Goal: Information Seeking & Learning: Learn about a topic

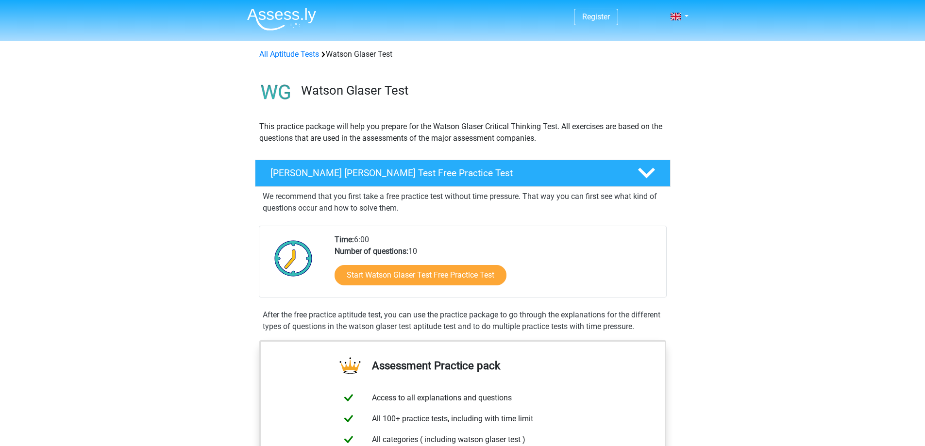
scroll to position [243, 0]
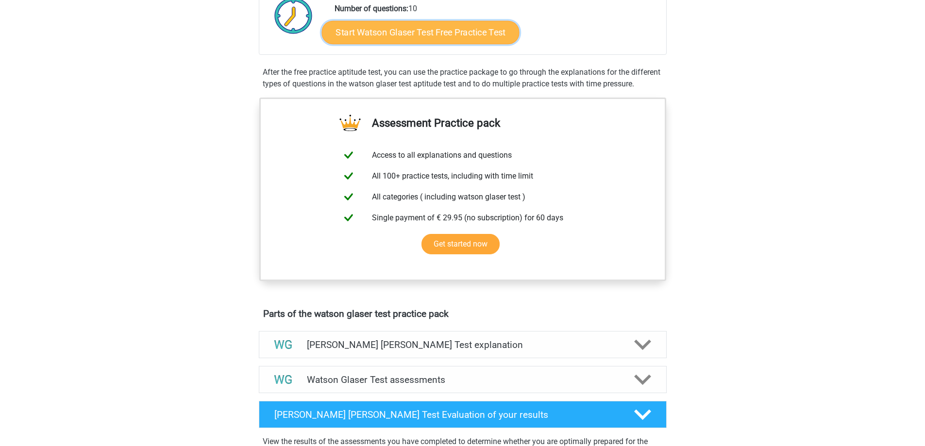
click at [391, 29] on link "Start Watson Glaser Test Free Practice Test" at bounding box center [420, 32] width 198 height 23
click at [360, 36] on link "Start Watson Glaser Test Free Practice Test" at bounding box center [420, 32] width 198 height 23
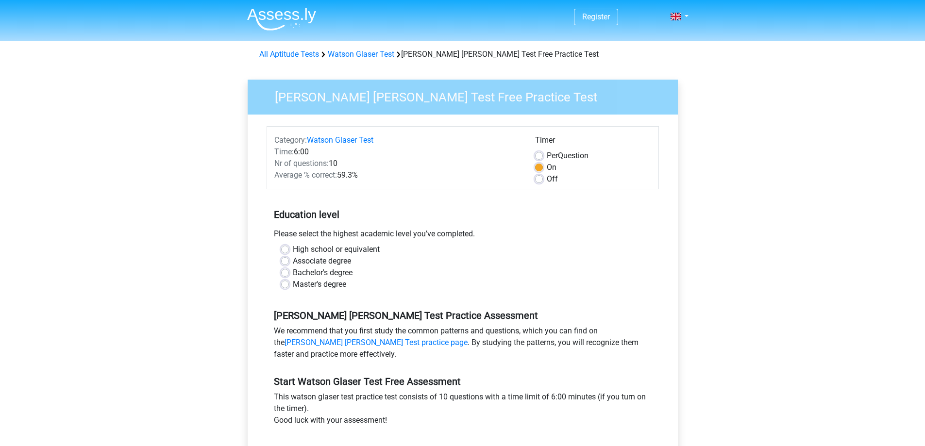
click at [293, 248] on label "High school or equivalent" at bounding box center [336, 250] width 87 height 12
click at [284, 248] on input "High school or equivalent" at bounding box center [285, 249] width 8 height 10
radio input "true"
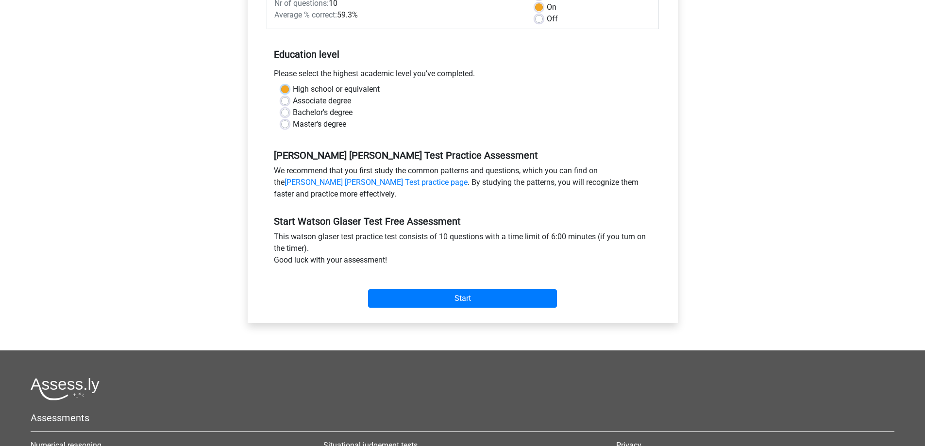
scroll to position [194, 0]
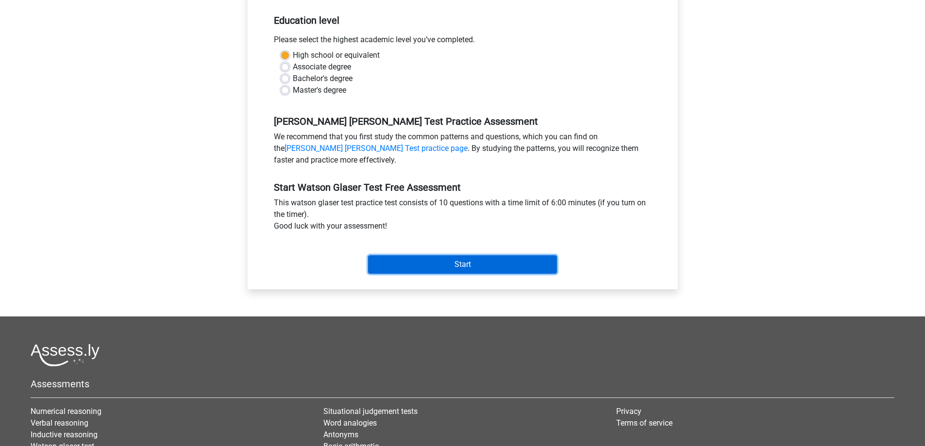
click at [434, 264] on input "Start" at bounding box center [462, 264] width 189 height 18
click at [499, 258] on input "Start" at bounding box center [462, 264] width 189 height 18
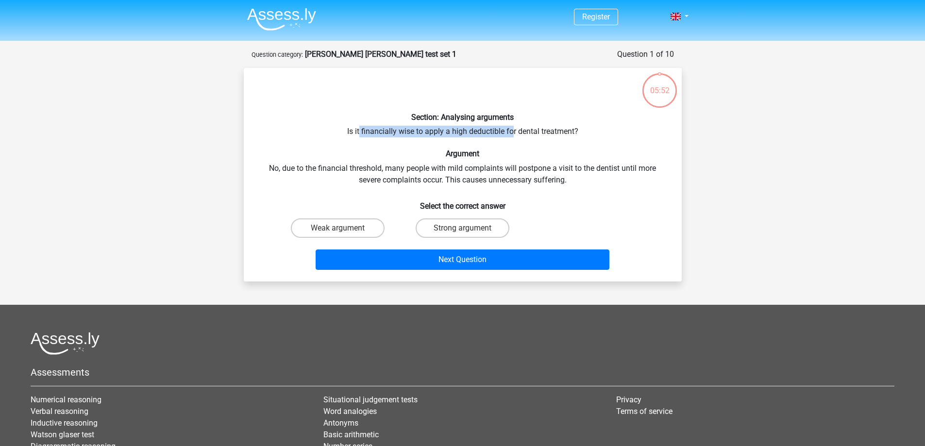
drag, startPoint x: 360, startPoint y: 134, endPoint x: 509, endPoint y: 135, distance: 149.0
click at [510, 135] on div "Section: Analysing arguments Is it financially wise to apply a high deductible …" at bounding box center [463, 175] width 430 height 198
click at [505, 134] on div "Section: Analysing arguments Is it financially wise to apply a high deductible …" at bounding box center [463, 175] width 430 height 198
click at [500, 118] on h6 "Section: Analysing arguments" at bounding box center [462, 117] width 407 height 9
click at [492, 130] on div "Section: Analysing arguments Is it financially wise to apply a high deductible …" at bounding box center [463, 175] width 430 height 198
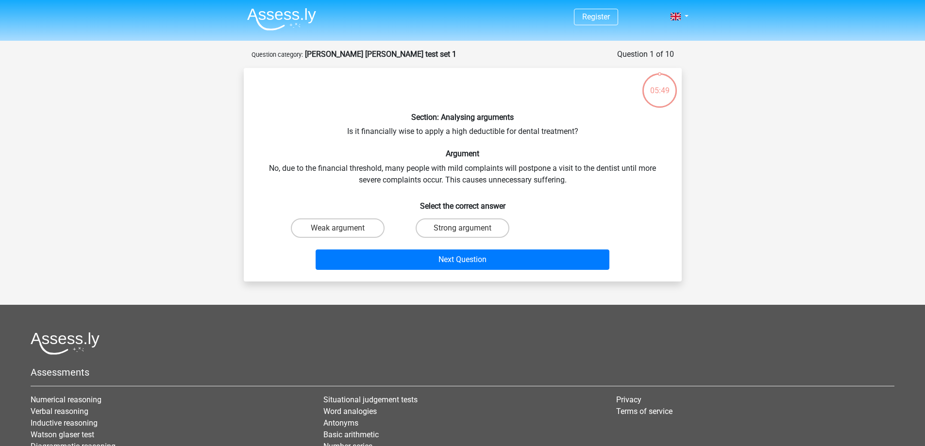
click at [492, 130] on div "Section: Analysing arguments Is it financially wise to apply a high deductible …" at bounding box center [463, 175] width 430 height 198
click at [420, 201] on h6 "Select the correct answer" at bounding box center [462, 202] width 407 height 17
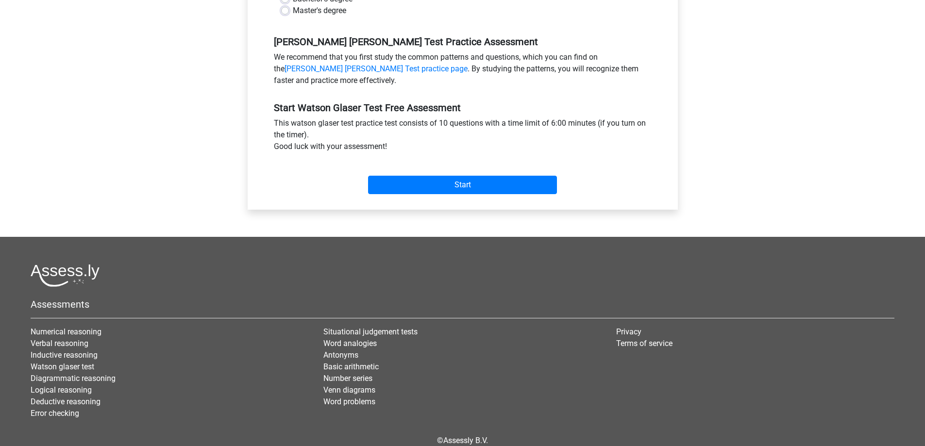
scroll to position [291, 0]
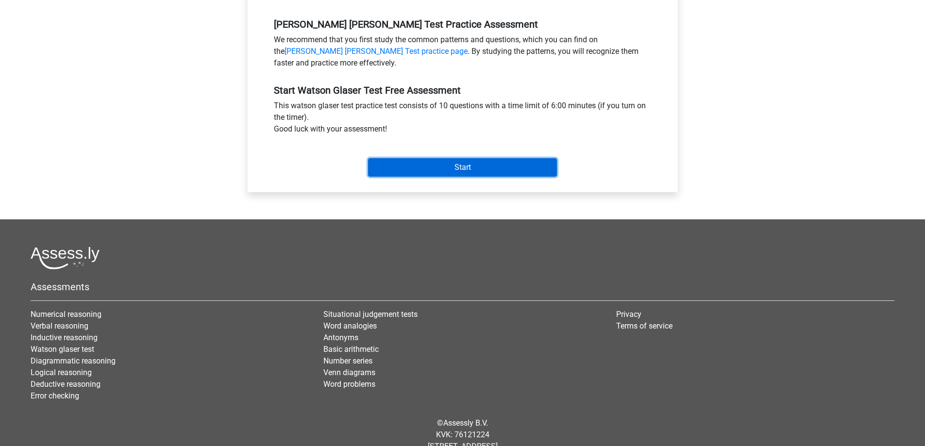
click at [394, 167] on input "Start" at bounding box center [462, 167] width 189 height 18
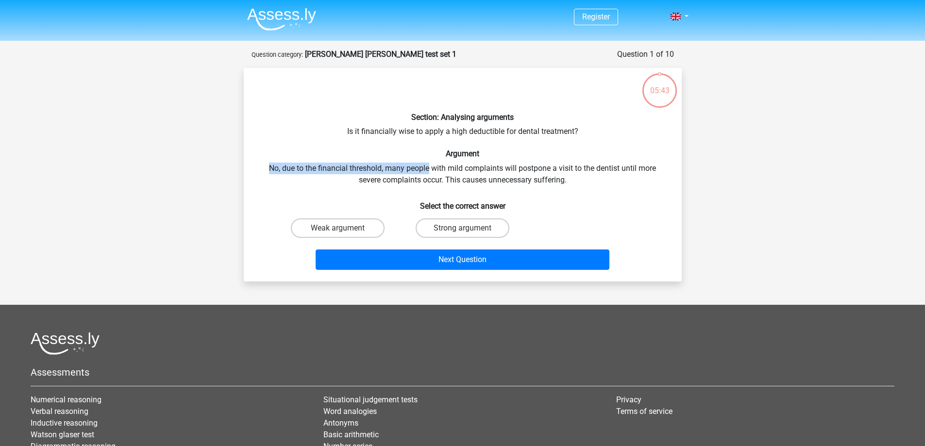
drag, startPoint x: 267, startPoint y: 167, endPoint x: 433, endPoint y: 170, distance: 165.6
click at [433, 170] on div "Section: Analysing arguments Is it financially wise to apply a high deductible …" at bounding box center [463, 175] width 430 height 198
click at [488, 189] on div "Section: Analysing arguments Is it financially wise to apply a high deductible …" at bounding box center [463, 175] width 430 height 198
click at [321, 224] on label "Weak argument" at bounding box center [338, 227] width 94 height 19
click at [337, 228] on input "Weak argument" at bounding box center [340, 231] width 6 height 6
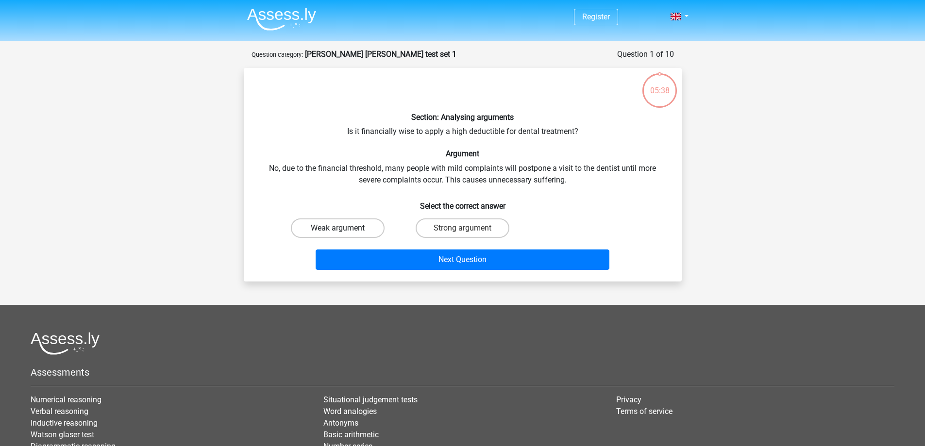
radio input "true"
click at [413, 180] on div "Section: Analysing arguments Is it financially wise to apply a high deductible …" at bounding box center [463, 175] width 430 height 198
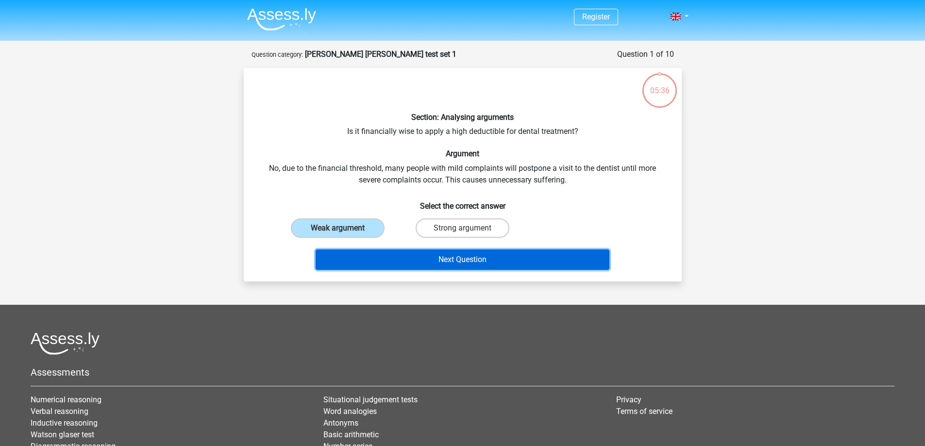
click at [443, 256] on button "Next Question" at bounding box center [463, 260] width 294 height 20
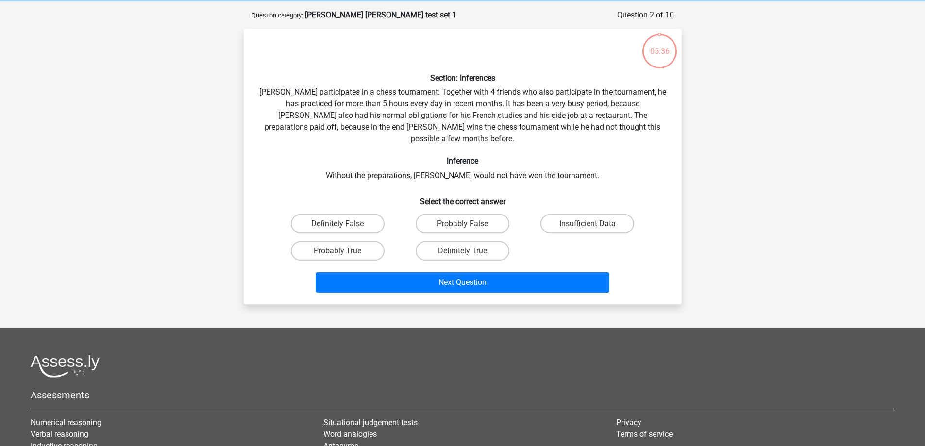
scroll to position [49, 0]
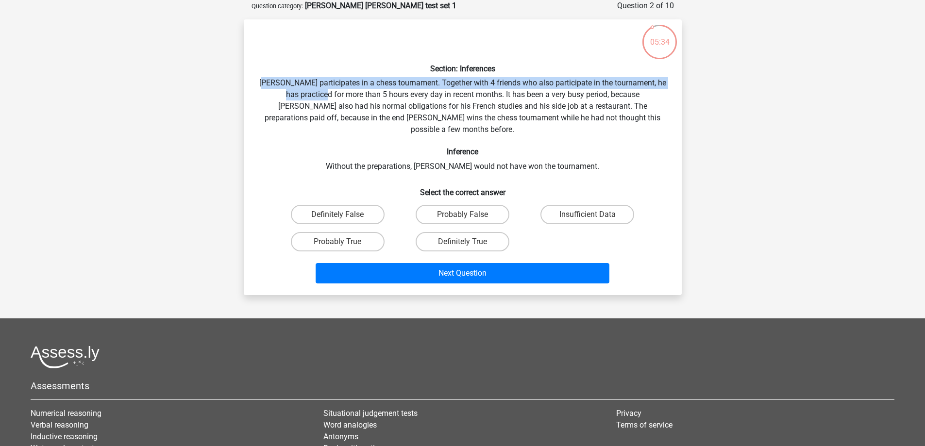
drag, startPoint x: 276, startPoint y: 86, endPoint x: 323, endPoint y: 93, distance: 47.2
click at [323, 93] on div "Section: Inferences Pablo participates in a chess tournament. Together with 4 f…" at bounding box center [463, 157] width 430 height 260
click at [318, 91] on div "Section: Inferences Pablo participates in a chess tournament. Together with 4 f…" at bounding box center [463, 157] width 430 height 260
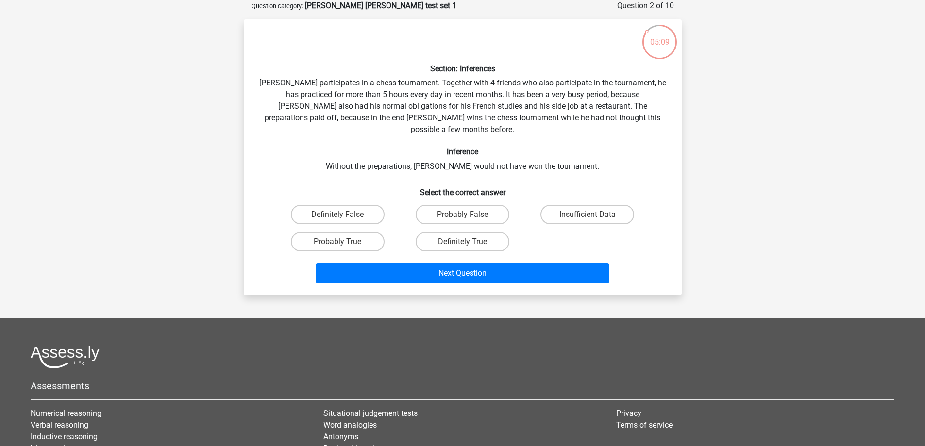
click at [474, 118] on div "Section: Inferences Pablo participates in a chess tournament. Together with 4 f…" at bounding box center [463, 157] width 430 height 260
click at [467, 160] on div "Section: Inferences Pablo participates in a chess tournament. Together with 4 f…" at bounding box center [463, 157] width 430 height 260
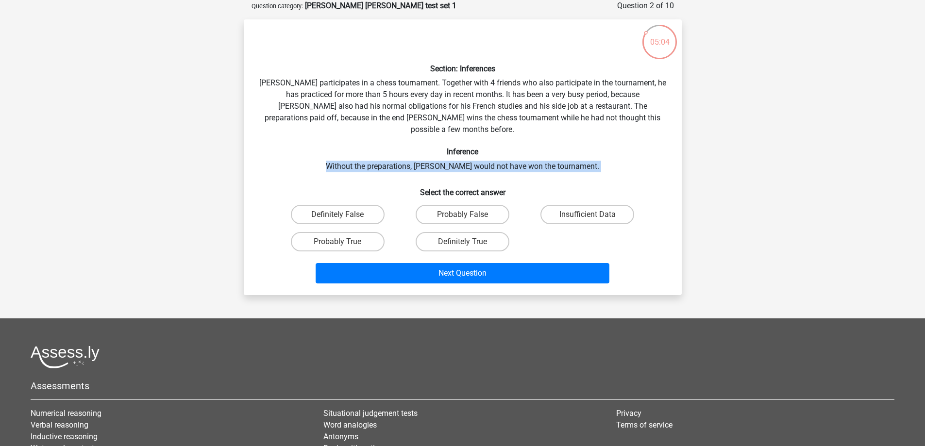
click at [467, 160] on div "Section: Inferences Pablo participates in a chess tournament. Together with 4 f…" at bounding box center [463, 157] width 430 height 260
click at [517, 103] on div "Section: Inferences Pablo participates in a chess tournament. Together with 4 f…" at bounding box center [463, 157] width 430 height 260
click at [528, 106] on div "Section: Inferences Pablo participates in a chess tournament. Together with 4 f…" at bounding box center [463, 157] width 430 height 260
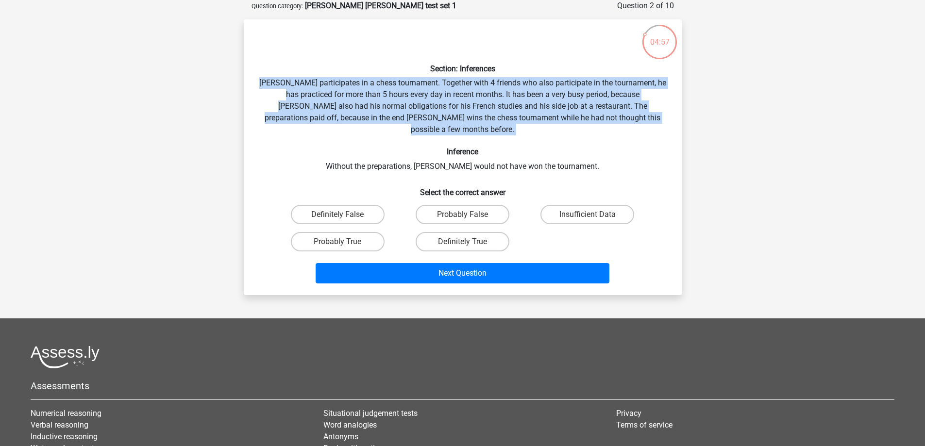
click at [528, 106] on div "Section: Inferences Pablo participates in a chess tournament. Together with 4 f…" at bounding box center [463, 157] width 430 height 260
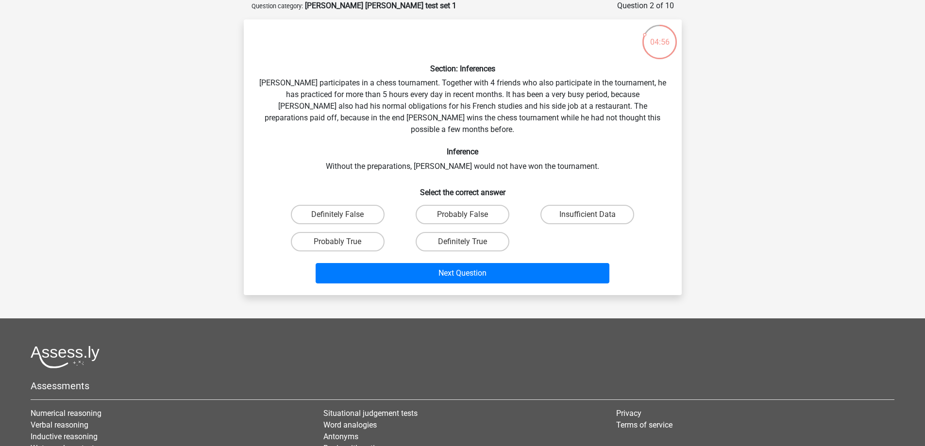
click at [529, 110] on div "Section: Inferences Pablo participates in a chess tournament. Together with 4 f…" at bounding box center [463, 157] width 430 height 260
click at [513, 131] on div "Section: Inferences Pablo participates in a chess tournament. Together with 4 f…" at bounding box center [463, 157] width 430 height 260
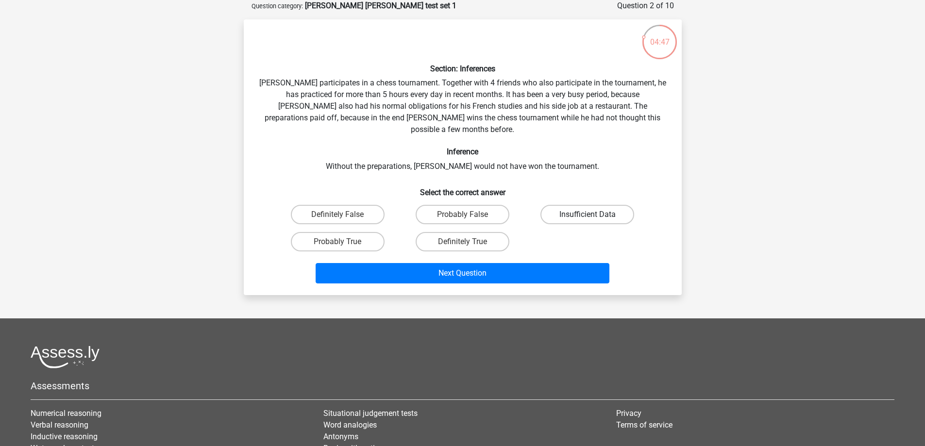
click at [547, 205] on label "Insufficient Data" at bounding box center [587, 214] width 94 height 19
click at [587, 215] on input "Insufficient Data" at bounding box center [590, 218] width 6 height 6
radio input "true"
click at [365, 232] on label "Probably True" at bounding box center [338, 241] width 94 height 19
click at [344, 242] on input "Probably True" at bounding box center [340, 245] width 6 height 6
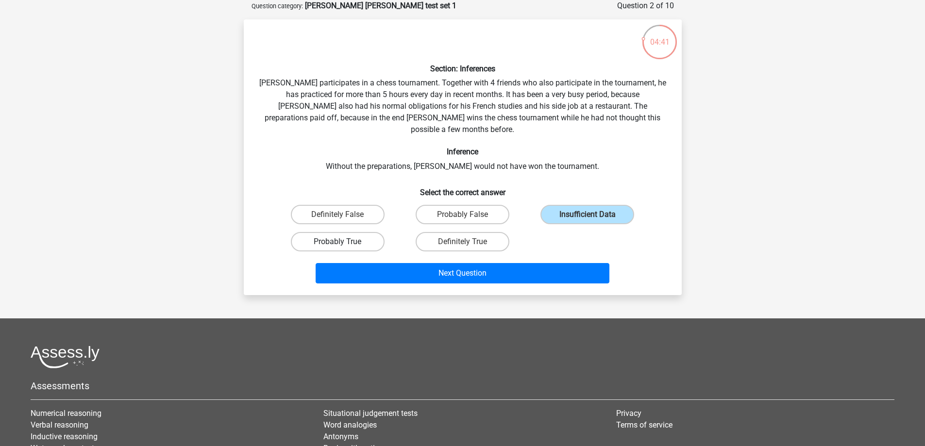
radio input "true"
drag, startPoint x: 382, startPoint y: 250, endPoint x: 354, endPoint y: 177, distance: 78.8
click at [357, 183] on div "Section: Inferences Pablo participates in a chess tournament. Together with 4 f…" at bounding box center [463, 157] width 430 height 260
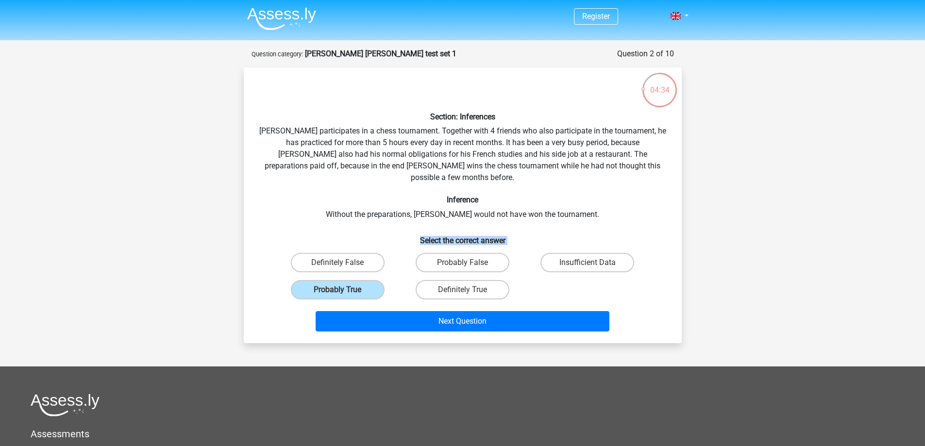
scroll to position [0, 0]
click at [351, 170] on div "Section: Inferences Pablo participates in a chess tournament. Together with 4 f…" at bounding box center [463, 206] width 430 height 260
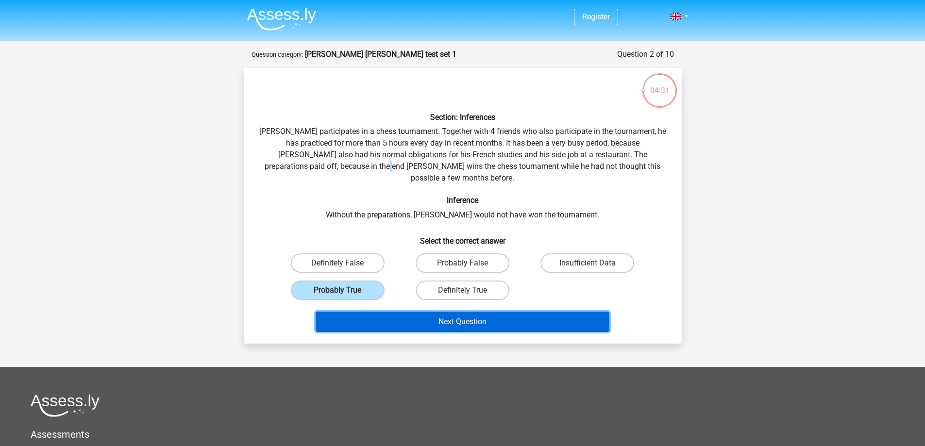
click at [361, 312] on button "Next Question" at bounding box center [463, 322] width 294 height 20
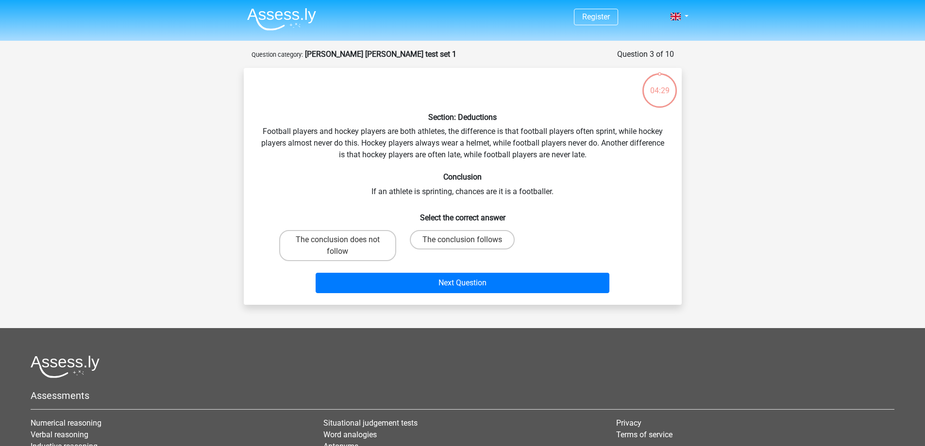
scroll to position [49, 0]
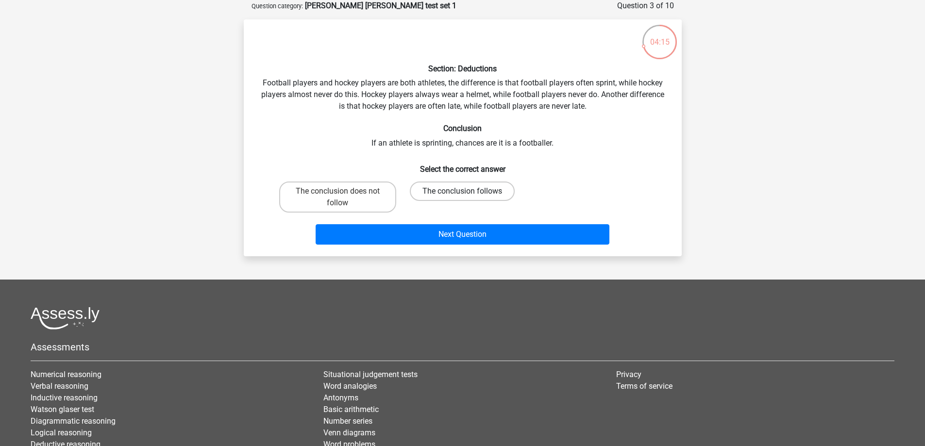
click at [451, 194] on label "The conclusion follows" at bounding box center [462, 191] width 105 height 19
click at [462, 194] on input "The conclusion follows" at bounding box center [465, 194] width 6 height 6
radio input "true"
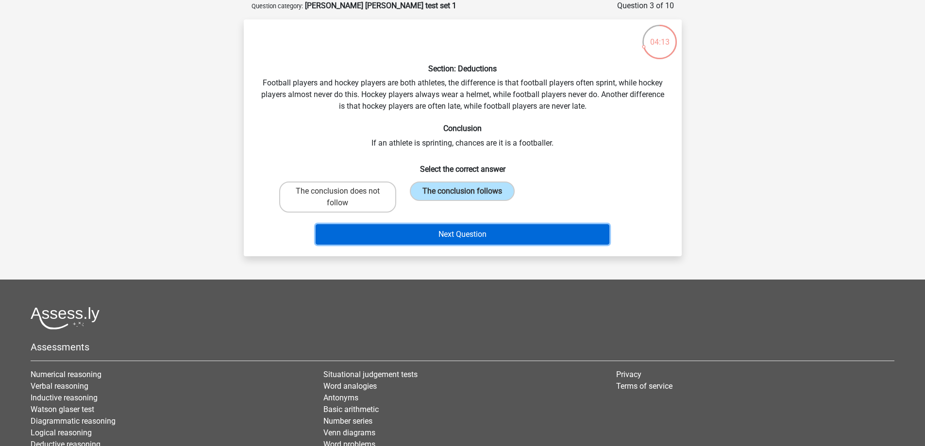
click at [460, 234] on button "Next Question" at bounding box center [463, 234] width 294 height 20
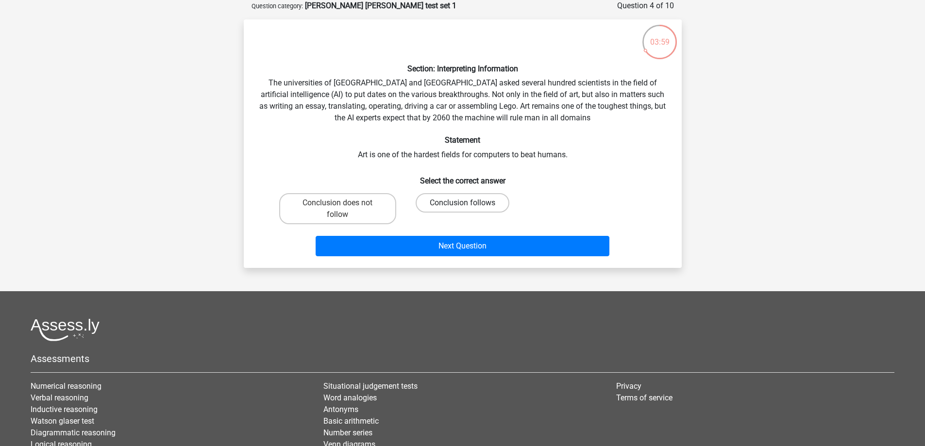
click at [490, 200] on label "Conclusion follows" at bounding box center [463, 202] width 94 height 19
click at [468, 203] on input "Conclusion follows" at bounding box center [465, 206] width 6 height 6
radio input "true"
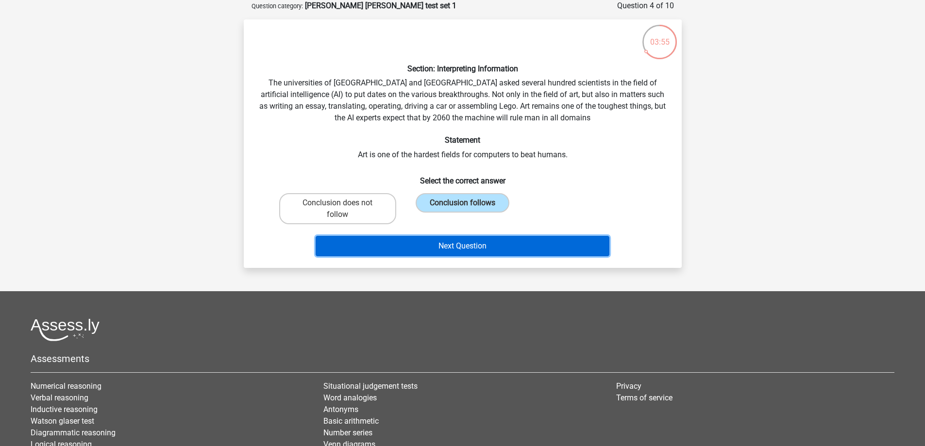
click at [350, 239] on button "Next Question" at bounding box center [463, 246] width 294 height 20
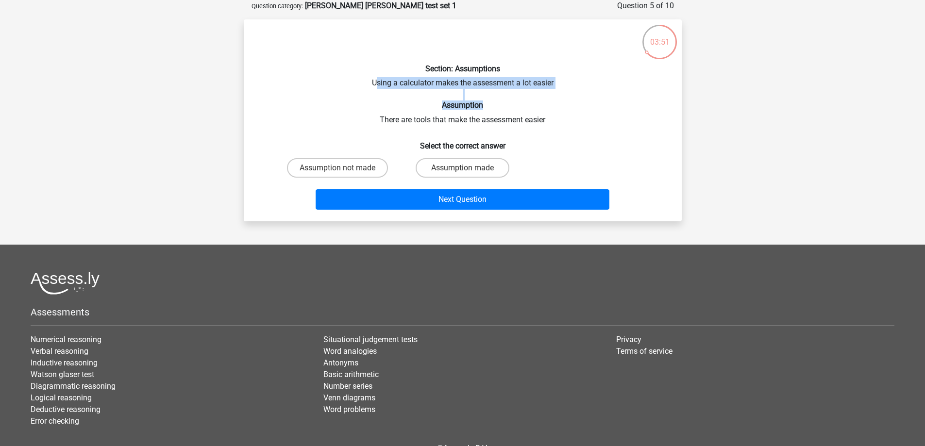
drag, startPoint x: 376, startPoint y: 80, endPoint x: 488, endPoint y: 102, distance: 114.3
click at [488, 102] on div "Section: Assumptions Using a calculator makes the assessment a lot easier Assum…" at bounding box center [463, 120] width 430 height 186
click at [409, 90] on div "Section: Assumptions Using a calculator makes the assessment a lot easier Assum…" at bounding box center [463, 120] width 430 height 186
click at [425, 96] on div "Section: Assumptions Using a calculator makes the assessment a lot easier Assum…" at bounding box center [463, 120] width 430 height 186
click at [424, 113] on div "Section: Assumptions Using a calculator makes the assessment a lot easier Assum…" at bounding box center [463, 120] width 430 height 186
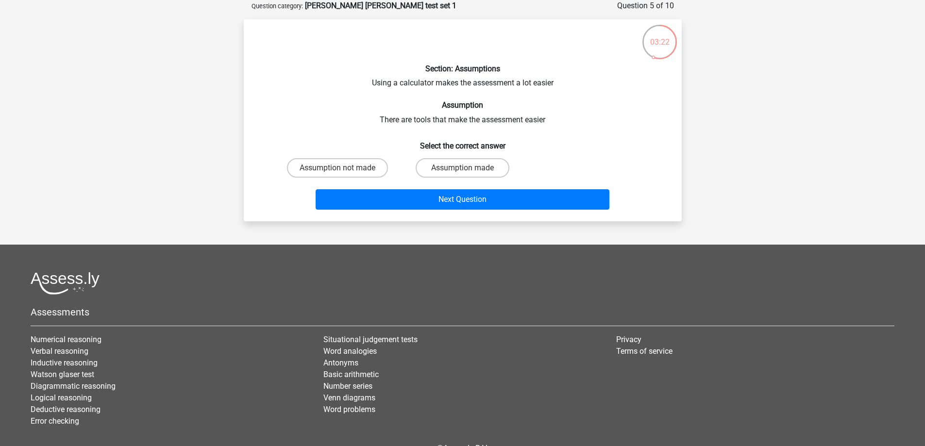
click at [423, 116] on div "Section: Assumptions Using a calculator makes the assessment a lot easier Assum…" at bounding box center [463, 120] width 430 height 186
click at [414, 113] on div "Section: Assumptions Using a calculator makes the assessment a lot easier Assum…" at bounding box center [463, 120] width 430 height 186
click at [430, 166] on label "Assumption made" at bounding box center [463, 167] width 94 height 19
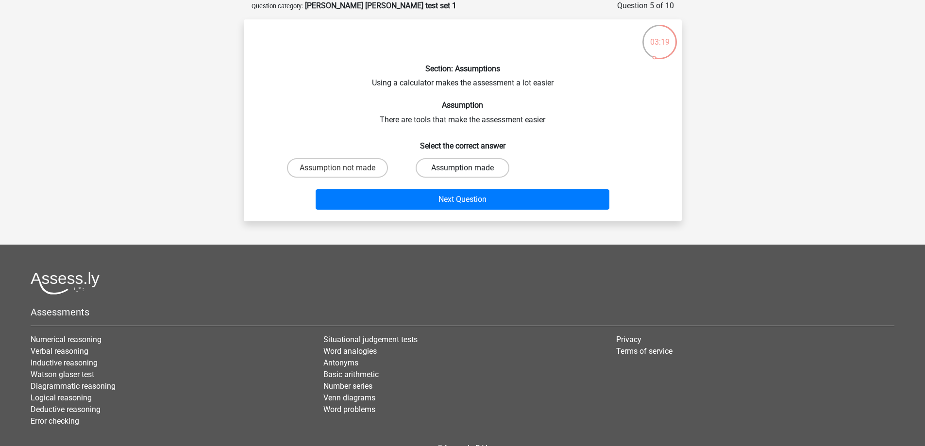
click at [462, 168] on input "Assumption made" at bounding box center [465, 171] width 6 height 6
radio input "true"
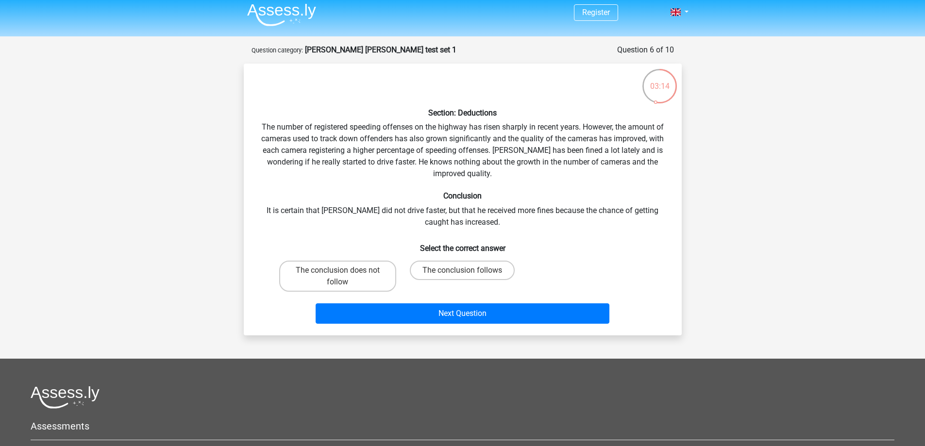
scroll to position [0, 0]
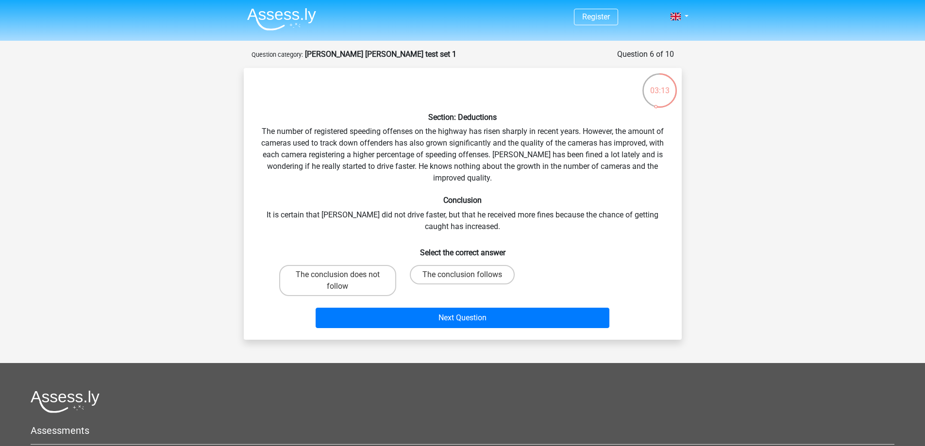
click at [289, 125] on div "Section: Deductions The number of registered speeding offenses on the highway h…" at bounding box center [463, 204] width 430 height 256
click at [311, 139] on div "Section: Deductions The number of registered speeding offenses on the highway h…" at bounding box center [463, 204] width 430 height 256
click at [313, 138] on div "Section: Deductions The number of registered speeding offenses on the highway h…" at bounding box center [463, 204] width 430 height 256
click at [315, 137] on div "Section: Deductions The number of registered speeding offenses on the highway h…" at bounding box center [463, 204] width 430 height 256
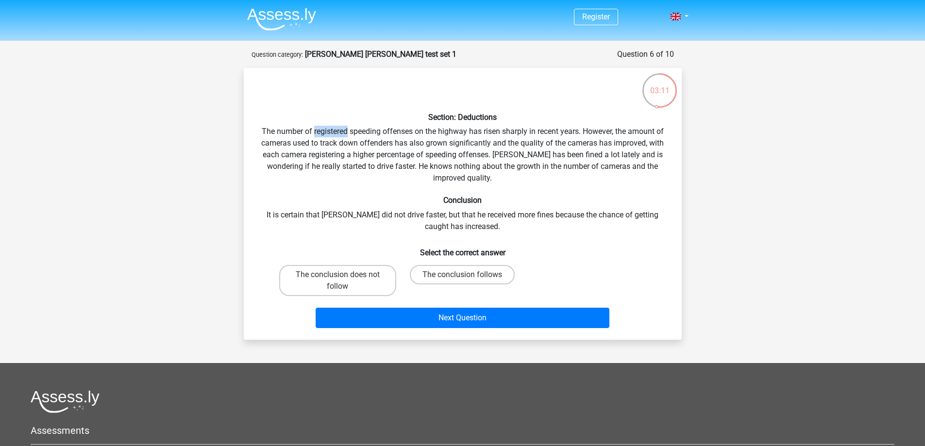
click at [318, 135] on div "Section: Deductions The number of registered speeding offenses on the highway h…" at bounding box center [463, 204] width 430 height 256
click at [319, 135] on div "Section: Deductions The number of registered speeding offenses on the highway h…" at bounding box center [463, 204] width 430 height 256
click at [320, 134] on div "Section: Deductions The number of registered speeding offenses on the highway h…" at bounding box center [463, 204] width 430 height 256
drag, startPoint x: 278, startPoint y: 138, endPoint x: 423, endPoint y: 139, distance: 145.1
click at [423, 139] on div "Section: Deductions The number of registered speeding offenses on the highway h…" at bounding box center [463, 204] width 430 height 256
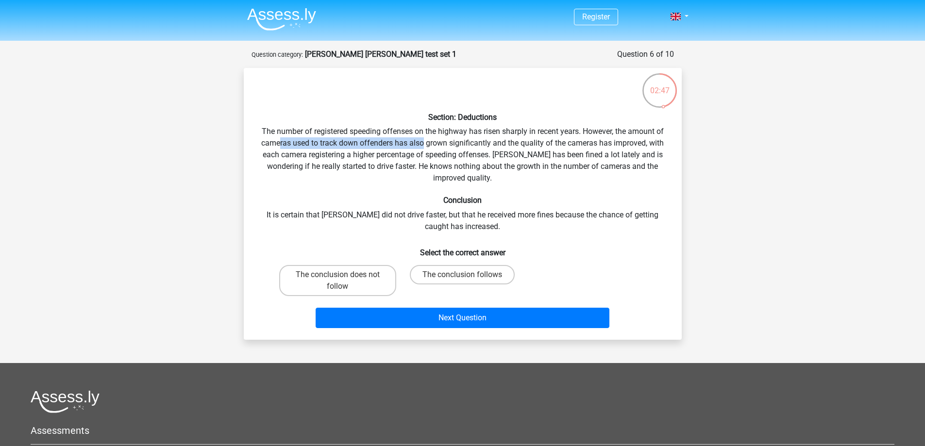
click at [423, 139] on div "Section: Deductions The number of registered speeding offenses on the highway h…" at bounding box center [463, 204] width 430 height 256
click at [383, 219] on div "Section: Deductions The number of registered speeding offenses on the highway h…" at bounding box center [463, 204] width 430 height 256
click at [421, 238] on div "Section: Deductions The number of registered speeding offenses on the highway h…" at bounding box center [463, 204] width 430 height 256
click at [460, 446] on html "Register Nederlands English" at bounding box center [462, 309] width 925 height 619
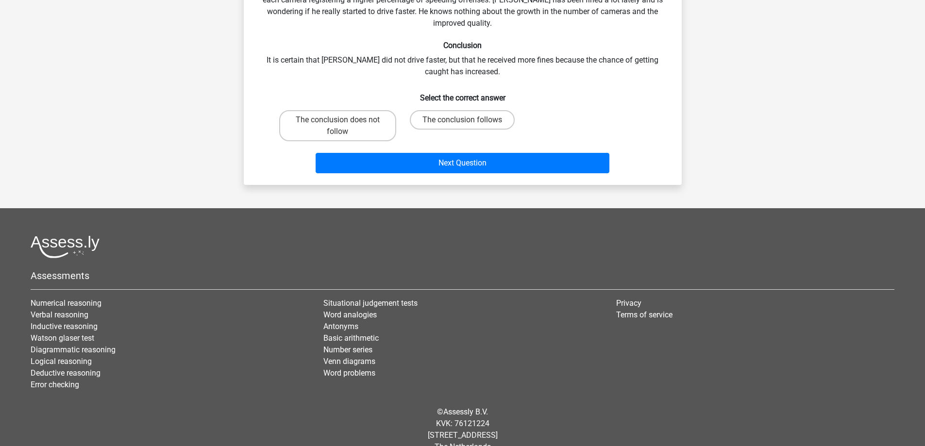
scroll to position [173, 0]
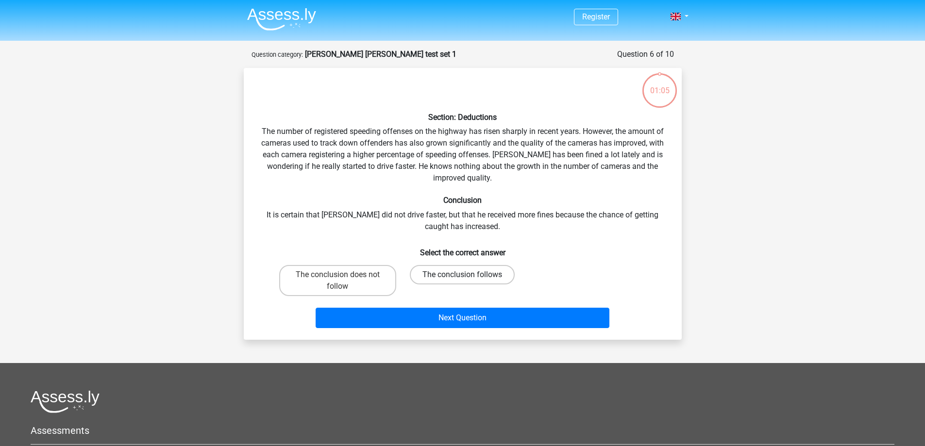
click at [461, 269] on label "The conclusion follows" at bounding box center [462, 274] width 105 height 19
click at [462, 275] on input "The conclusion follows" at bounding box center [465, 278] width 6 height 6
radio input "true"
click at [345, 269] on label "The conclusion does not follow" at bounding box center [337, 280] width 117 height 31
click at [344, 275] on input "The conclusion does not follow" at bounding box center [340, 278] width 6 height 6
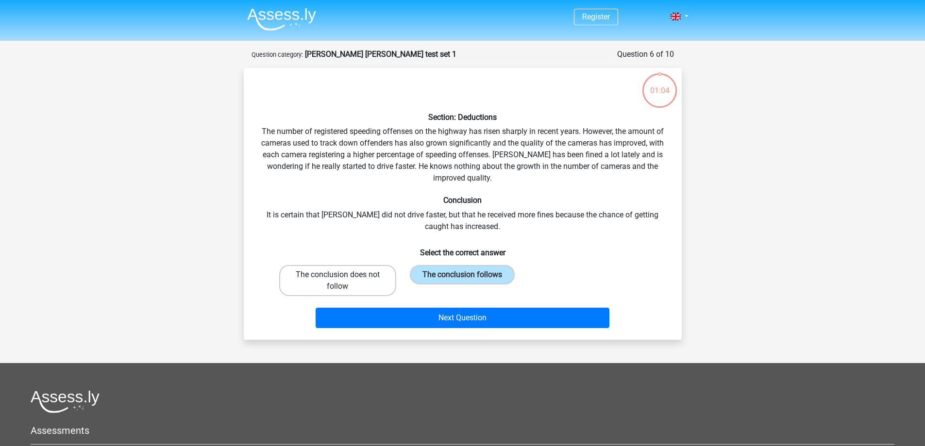
radio input "true"
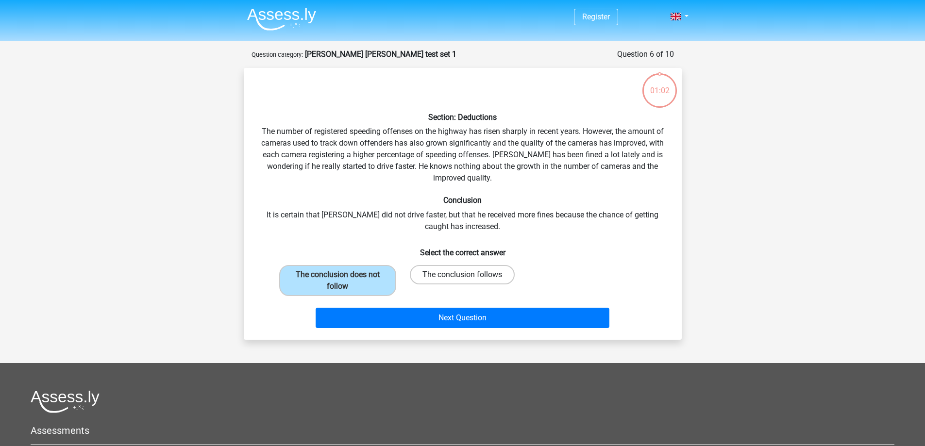
click at [437, 277] on label "The conclusion follows" at bounding box center [462, 274] width 105 height 19
click at [462, 277] on input "The conclusion follows" at bounding box center [465, 278] width 6 height 6
radio input "true"
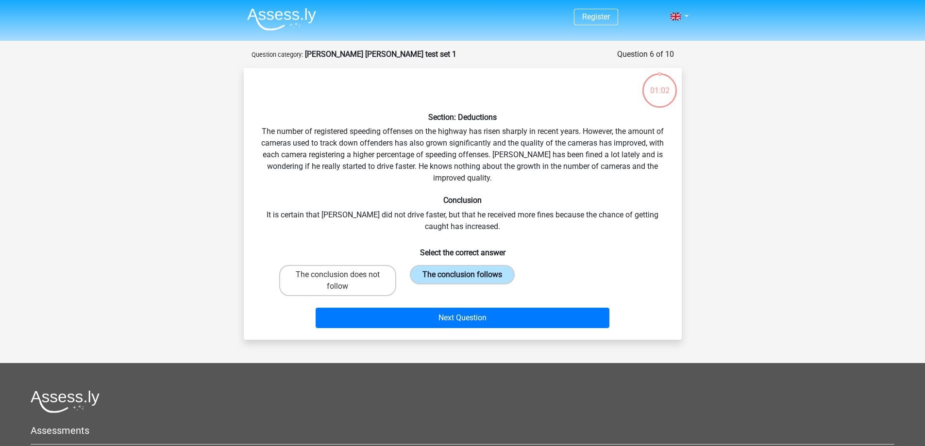
click at [437, 277] on label "The conclusion follows" at bounding box center [462, 274] width 105 height 19
click at [462, 277] on input "The conclusion follows" at bounding box center [465, 278] width 6 height 6
click at [437, 277] on label "The conclusion follows" at bounding box center [462, 274] width 105 height 19
click at [462, 277] on input "The conclusion follows" at bounding box center [465, 278] width 6 height 6
click at [437, 277] on label "The conclusion follows" at bounding box center [462, 274] width 105 height 19
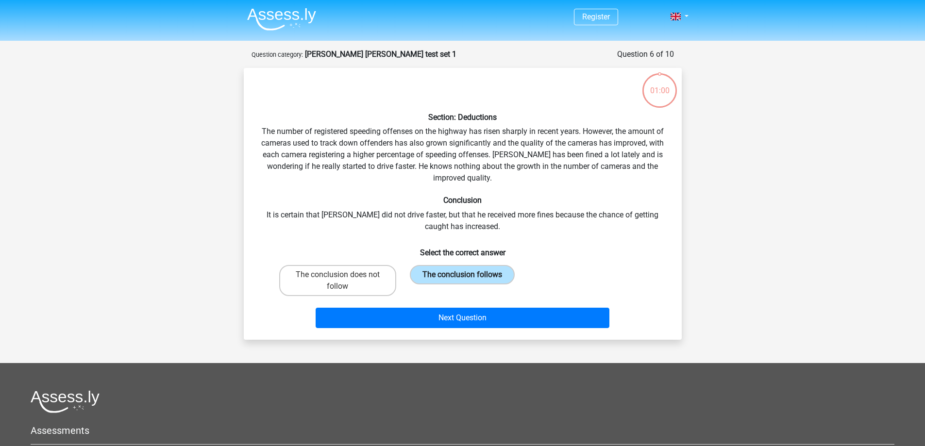
click at [462, 277] on input "The conclusion follows" at bounding box center [465, 278] width 6 height 6
click at [437, 277] on label "The conclusion follows" at bounding box center [462, 274] width 105 height 19
click at [462, 277] on input "The conclusion follows" at bounding box center [465, 278] width 6 height 6
click at [437, 277] on label "The conclusion follows" at bounding box center [462, 274] width 105 height 19
click at [462, 277] on input "The conclusion follows" at bounding box center [465, 278] width 6 height 6
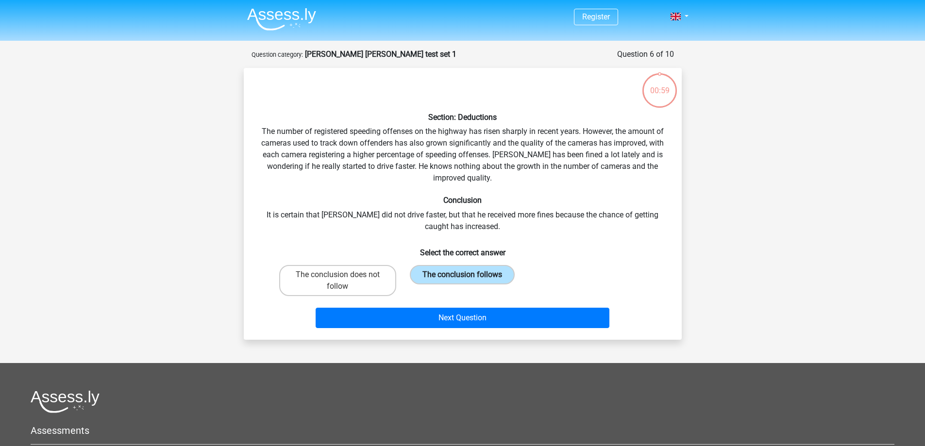
click at [437, 277] on label "The conclusion follows" at bounding box center [462, 274] width 105 height 19
click at [462, 277] on input "The conclusion follows" at bounding box center [465, 278] width 6 height 6
click at [437, 277] on label "The conclusion follows" at bounding box center [462, 274] width 105 height 19
click at [462, 277] on input "The conclusion follows" at bounding box center [465, 278] width 6 height 6
click at [394, 277] on label "The conclusion does not follow" at bounding box center [337, 280] width 117 height 31
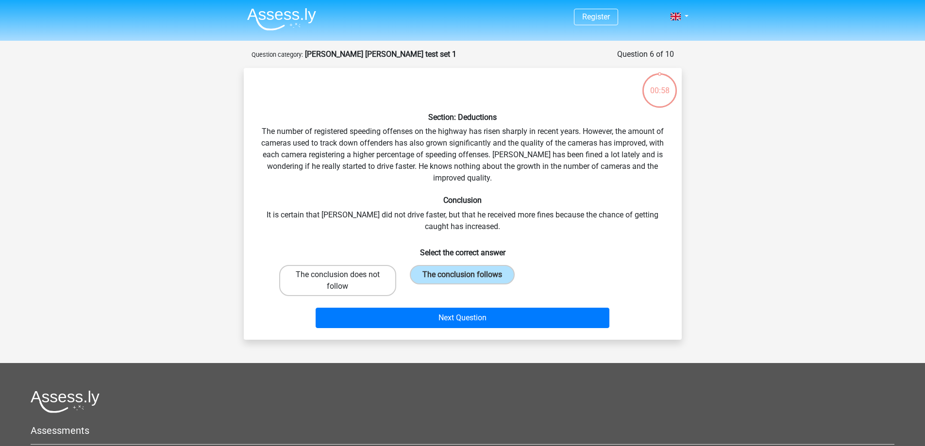
click at [344, 277] on input "The conclusion does not follow" at bounding box center [340, 278] width 6 height 6
radio input "true"
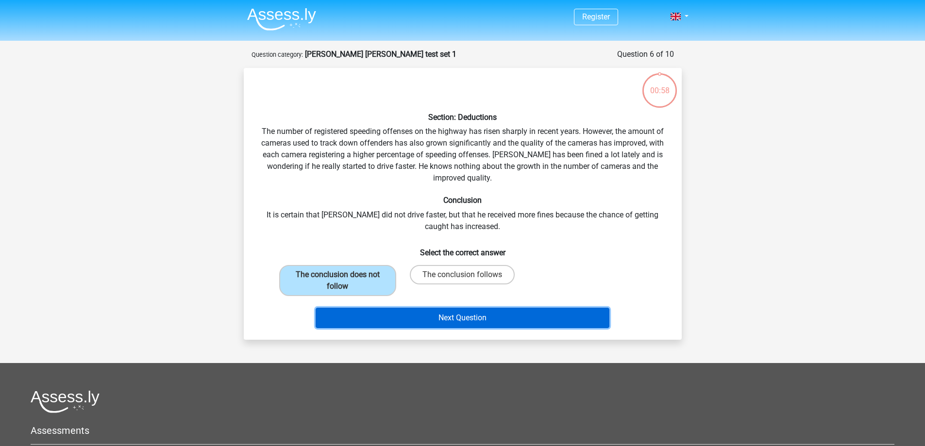
click at [398, 315] on button "Next Question" at bounding box center [463, 318] width 294 height 20
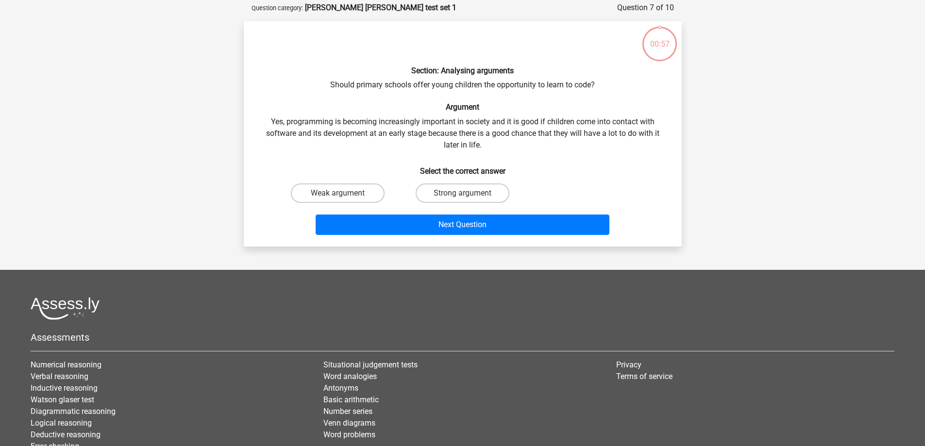
scroll to position [49, 0]
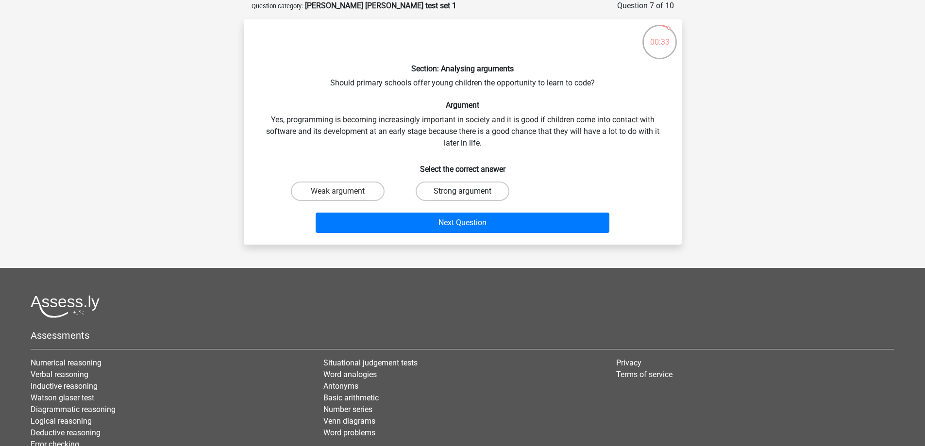
click at [433, 191] on label "Strong argument" at bounding box center [463, 191] width 94 height 19
click at [462, 191] on input "Strong argument" at bounding box center [465, 194] width 6 height 6
radio input "true"
click at [441, 233] on div "Next Question" at bounding box center [462, 225] width 375 height 24
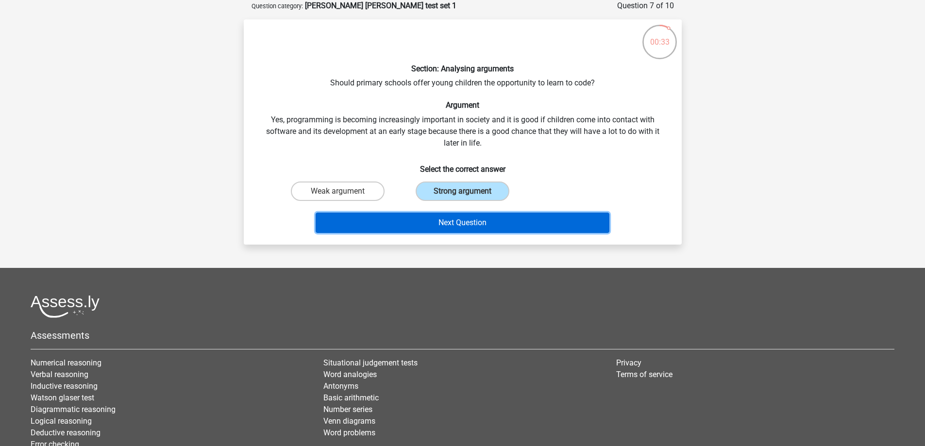
click at [442, 222] on button "Next Question" at bounding box center [463, 223] width 294 height 20
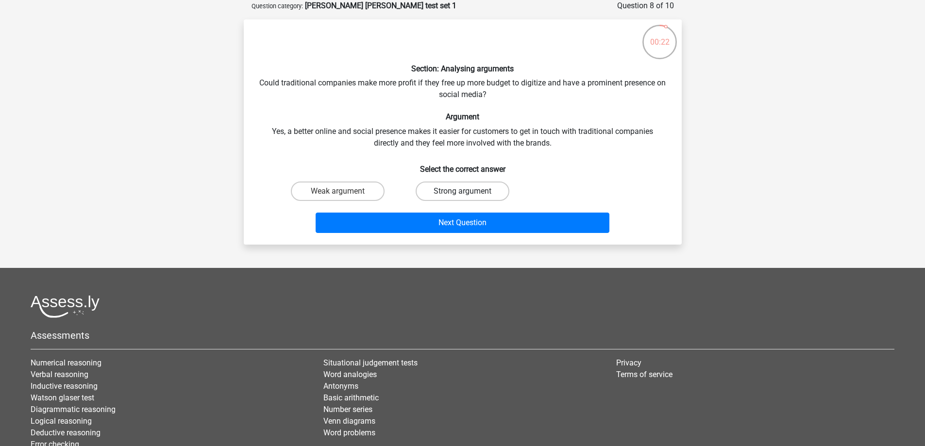
click at [439, 189] on label "Strong argument" at bounding box center [463, 191] width 94 height 19
click at [462, 191] on input "Strong argument" at bounding box center [465, 194] width 6 height 6
radio input "true"
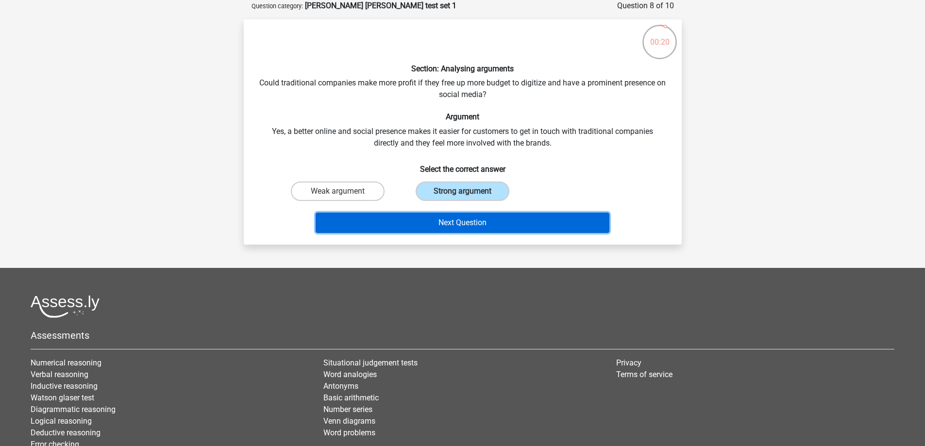
click at [437, 218] on button "Next Question" at bounding box center [463, 223] width 294 height 20
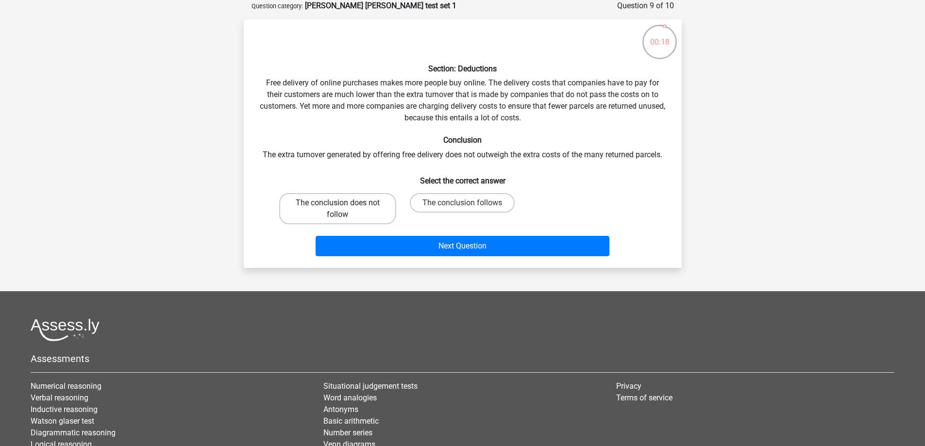
click at [352, 211] on label "The conclusion does not follow" at bounding box center [337, 208] width 117 height 31
click at [344, 209] on input "The conclusion does not follow" at bounding box center [340, 206] width 6 height 6
radio input "true"
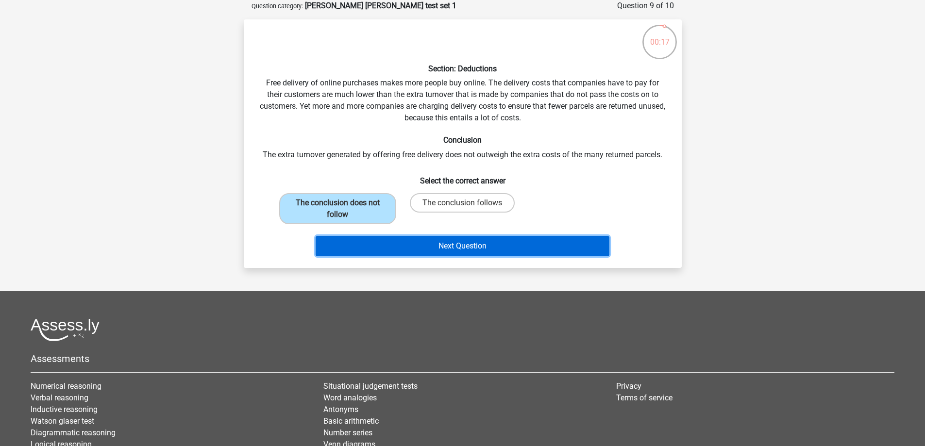
click at [402, 239] on button "Next Question" at bounding box center [463, 246] width 294 height 20
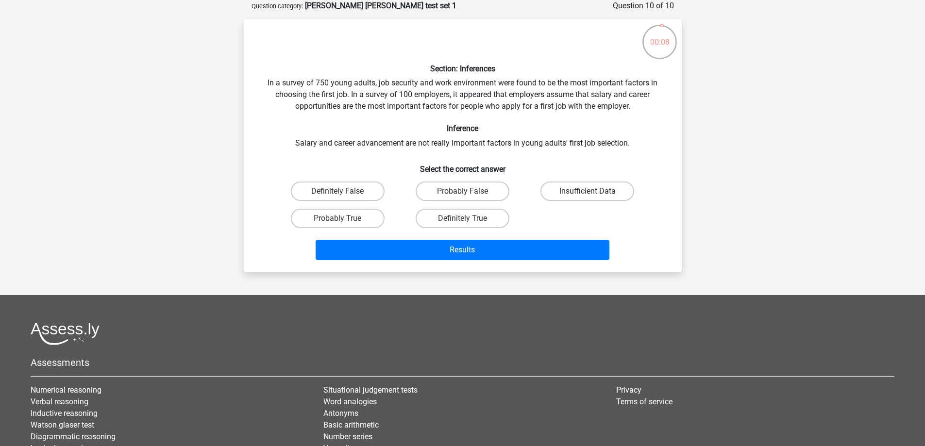
click at [468, 196] on input "Probably False" at bounding box center [465, 194] width 6 height 6
radio input "true"
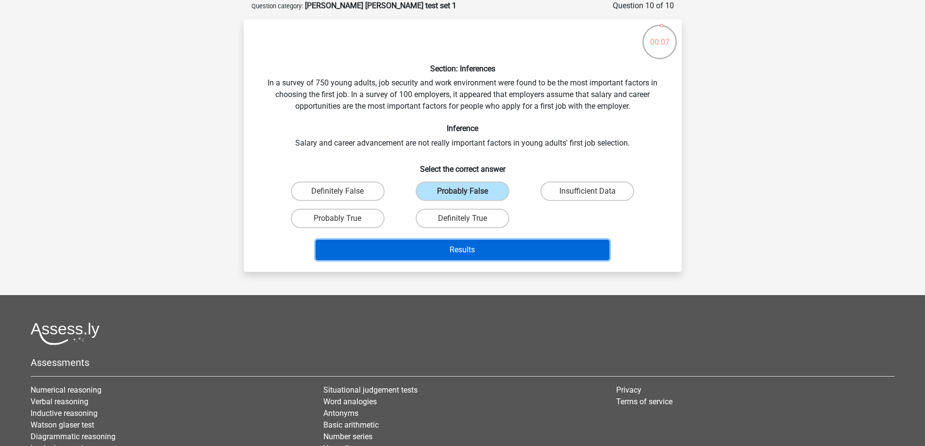
click at [462, 244] on button "Results" at bounding box center [463, 250] width 294 height 20
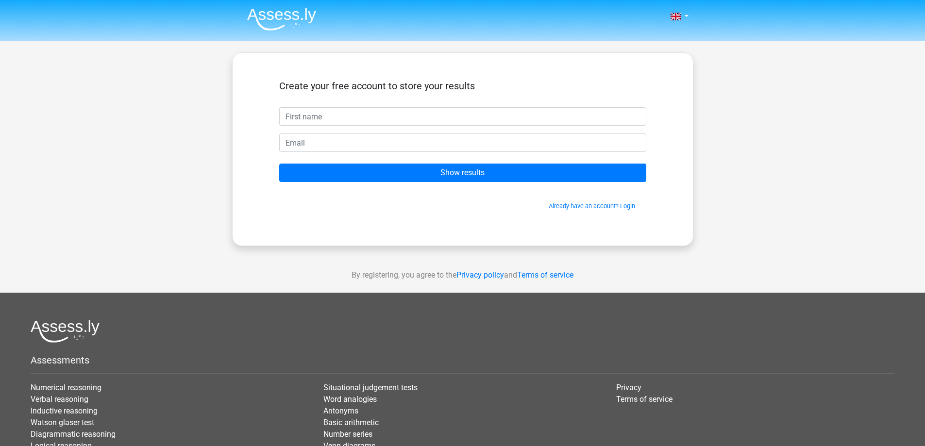
click at [339, 126] on form "Create your free account to store your results Show results Already have an acc…" at bounding box center [462, 145] width 367 height 131
click at [340, 121] on input "text" at bounding box center [462, 116] width 367 height 18
type input "[PERSON_NAME]"
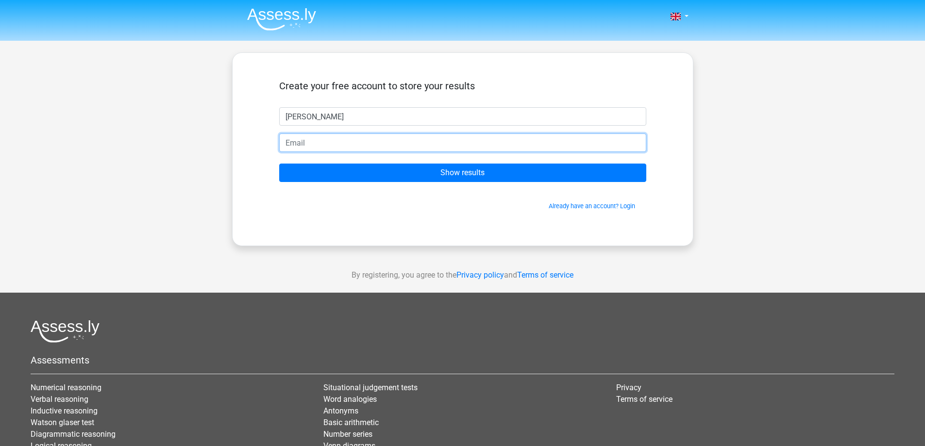
click at [345, 142] on input "email" at bounding box center [462, 142] width 367 height 18
type input "[EMAIL_ADDRESS][DOMAIN_NAME]"
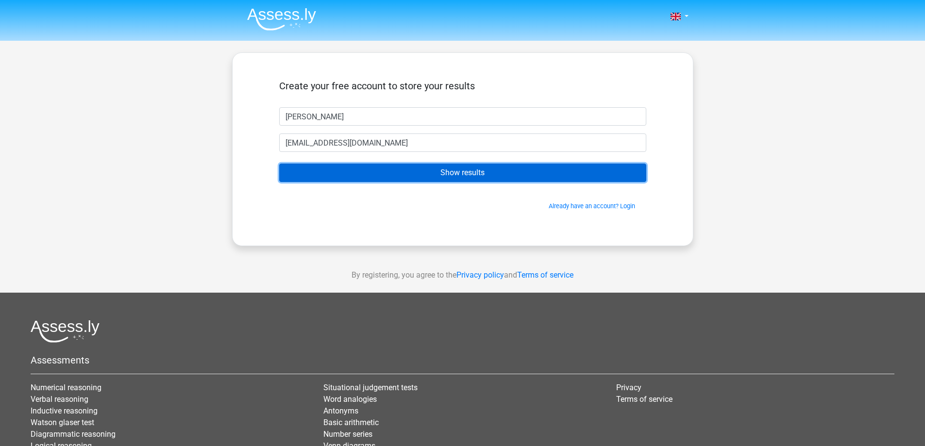
click at [346, 171] on input "Show results" at bounding box center [462, 173] width 367 height 18
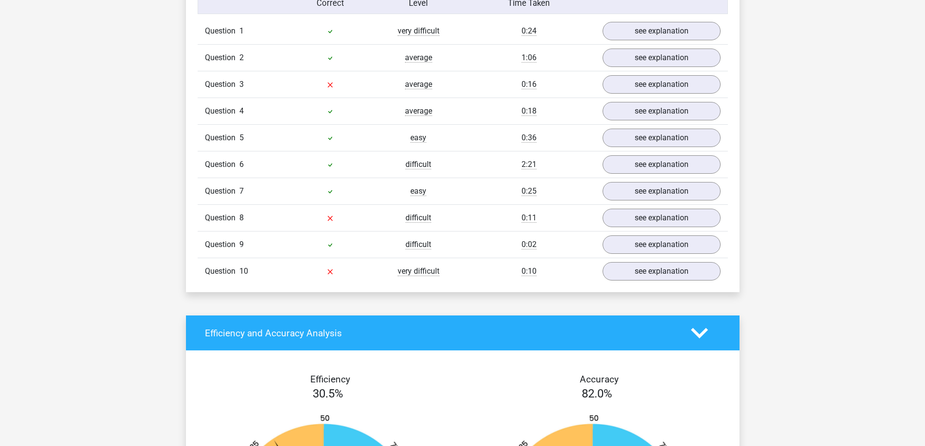
scroll to position [777, 0]
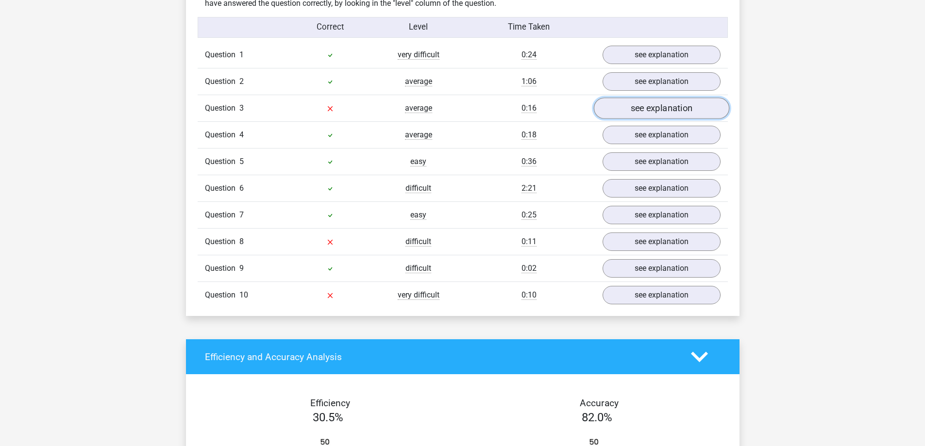
click at [667, 110] on link "see explanation" at bounding box center [660, 108] width 135 height 21
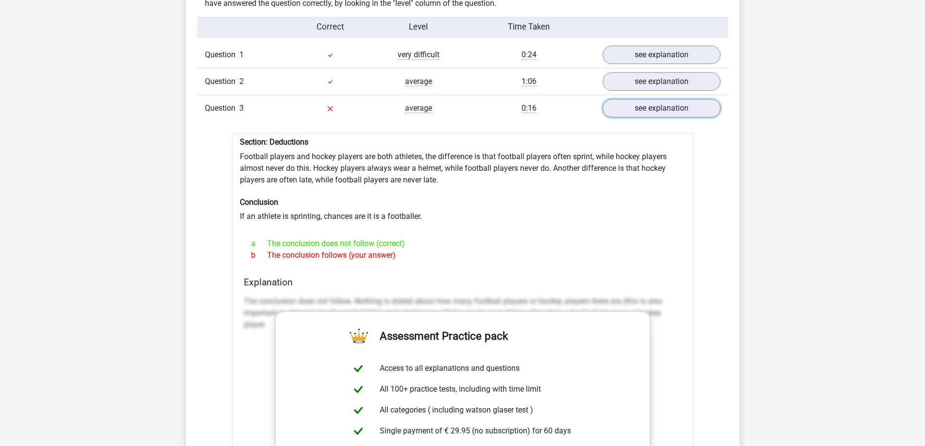
scroll to position [825, 0]
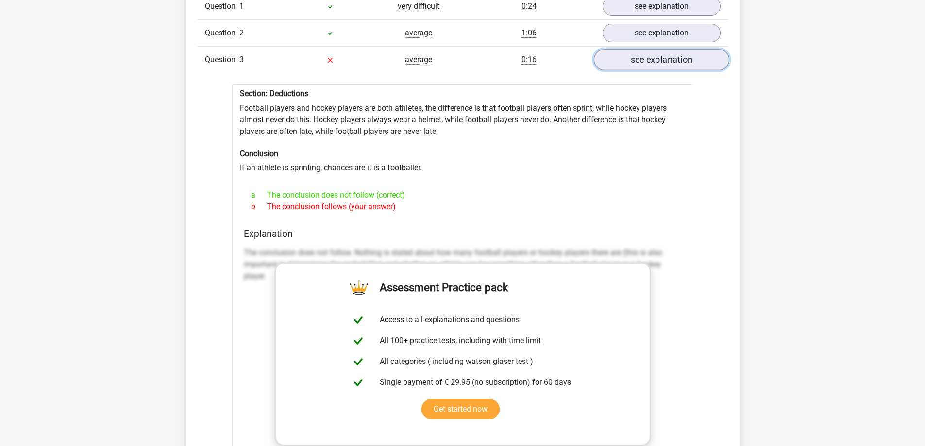
drag, startPoint x: 622, startPoint y: 63, endPoint x: 617, endPoint y: 67, distance: 5.8
click at [622, 63] on link "see explanation" at bounding box center [660, 60] width 135 height 21
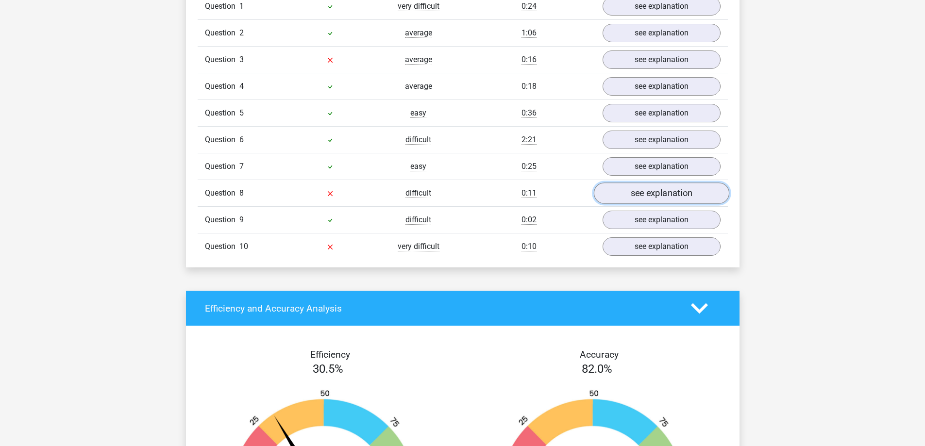
click at [625, 200] on link "see explanation" at bounding box center [660, 193] width 135 height 21
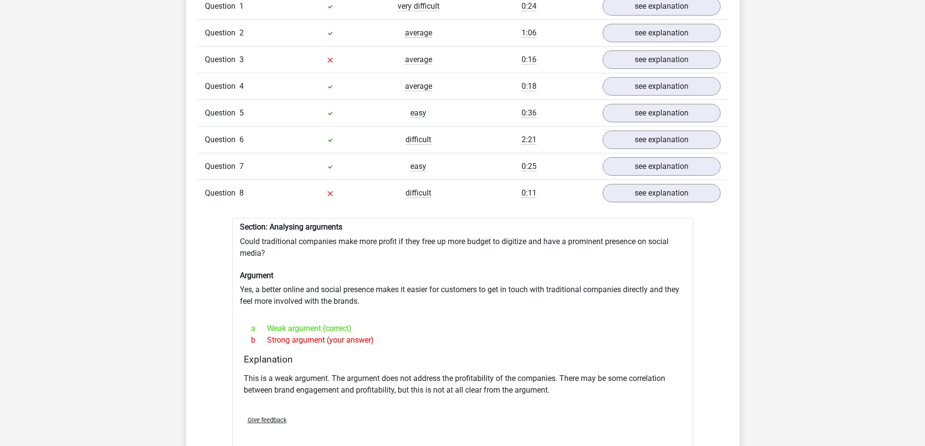
click at [410, 383] on p "This is a weak argument. The argument does not address the profitability of the…" at bounding box center [463, 384] width 438 height 23
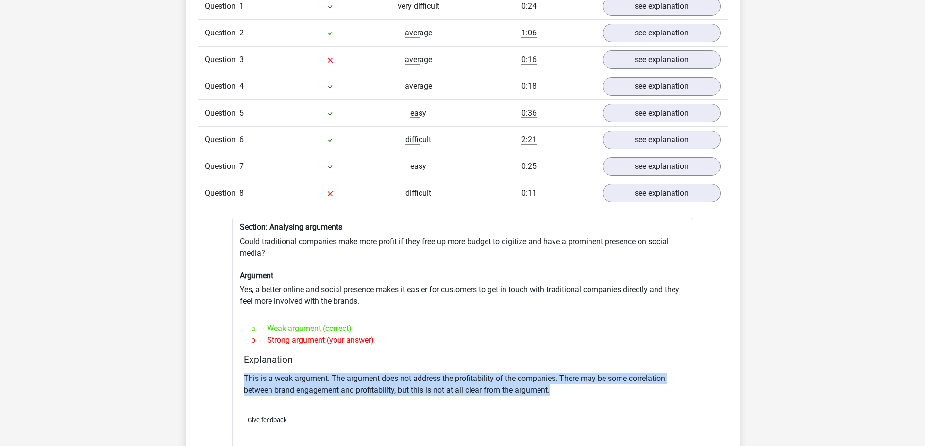
click at [410, 383] on p "This is a weak argument. The argument does not address the profitability of the…" at bounding box center [463, 384] width 438 height 23
click at [455, 384] on p "This is a weak argument. The argument does not address the profitability of the…" at bounding box center [463, 384] width 438 height 23
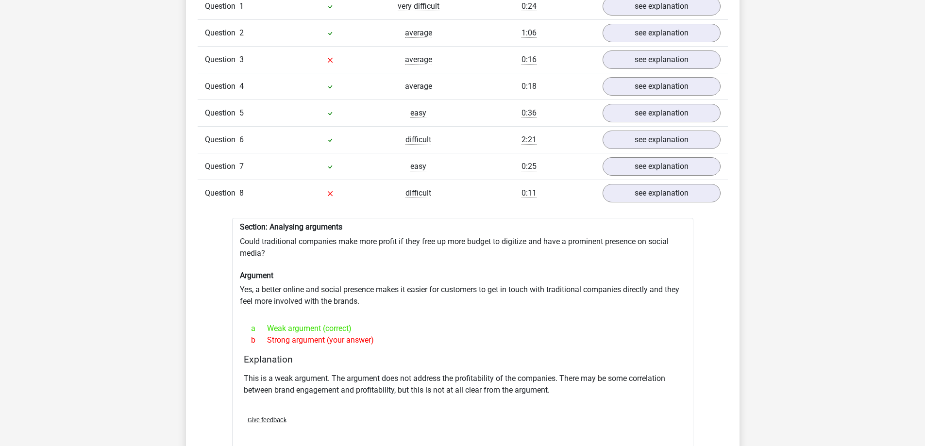
click at [459, 385] on p "This is a weak argument. The argument does not address the profitability of the…" at bounding box center [463, 384] width 438 height 23
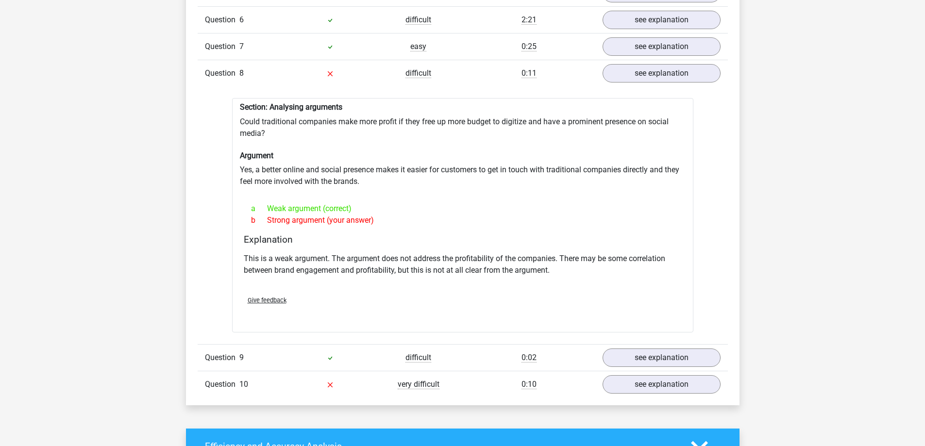
scroll to position [971, 0]
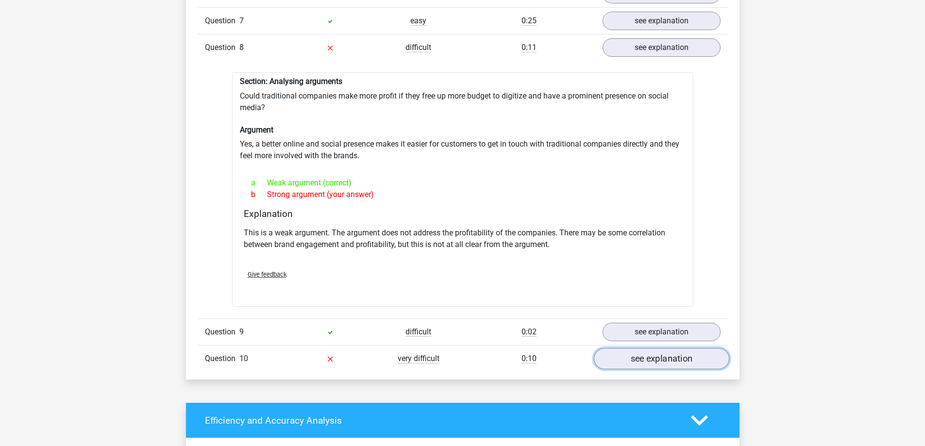
click at [659, 358] on link "see explanation" at bounding box center [660, 358] width 135 height 21
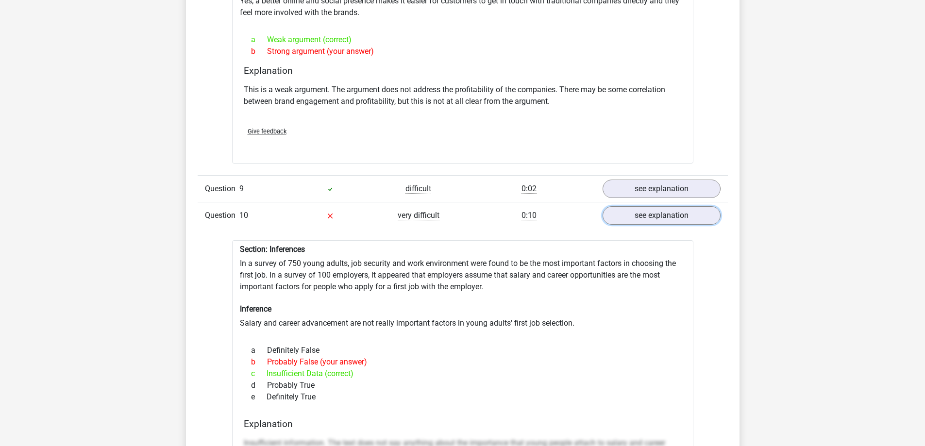
scroll to position [1116, 0]
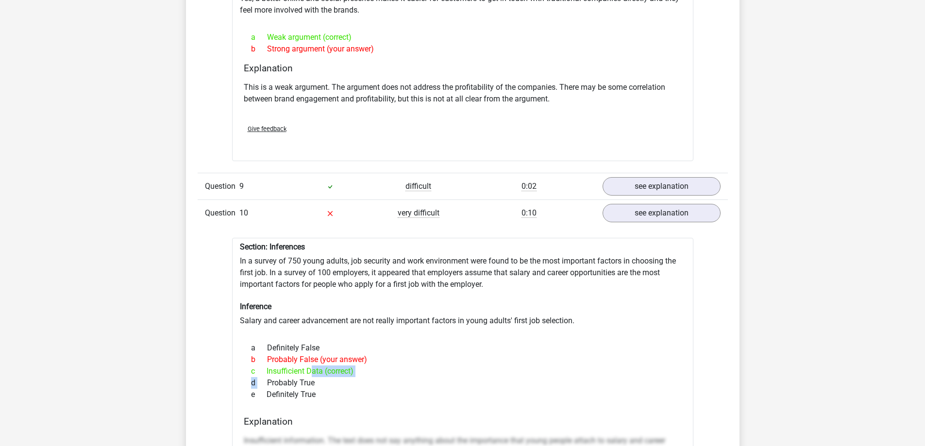
drag, startPoint x: 268, startPoint y: 370, endPoint x: 268, endPoint y: 383, distance: 13.1
click at [268, 383] on div "a Definitely False b Probably False (your answer) c Insufficient Data (correct)…" at bounding box center [463, 371] width 438 height 66
click at [272, 377] on div "d Probably True" at bounding box center [463, 383] width 438 height 12
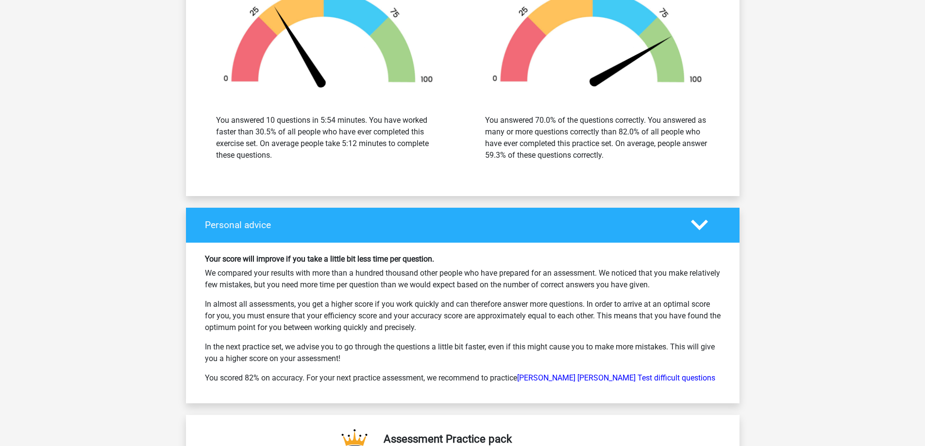
scroll to position [2087, 0]
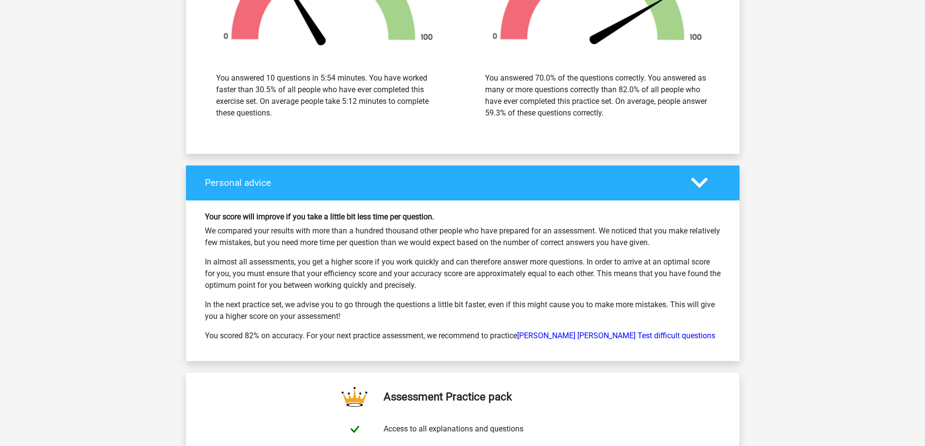
click at [511, 190] on div "Personal advice" at bounding box center [462, 183] width 553 height 35
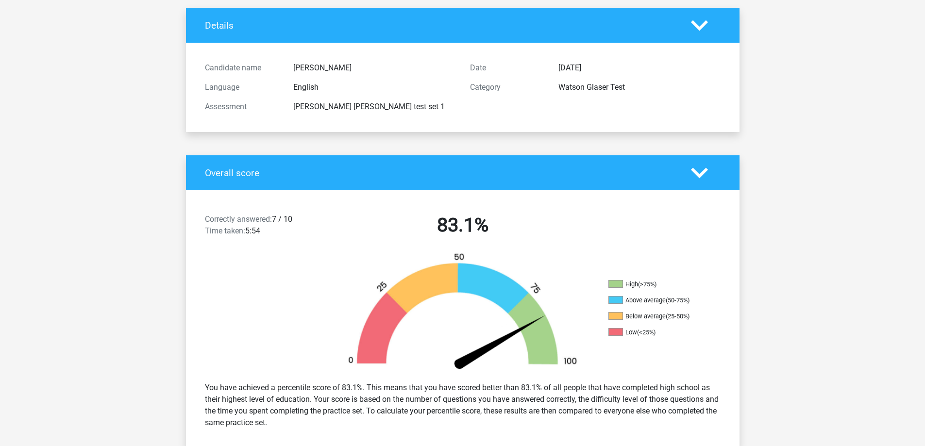
scroll to position [0, 0]
